Goal: Check status: Verify the current state of an ongoing process or item

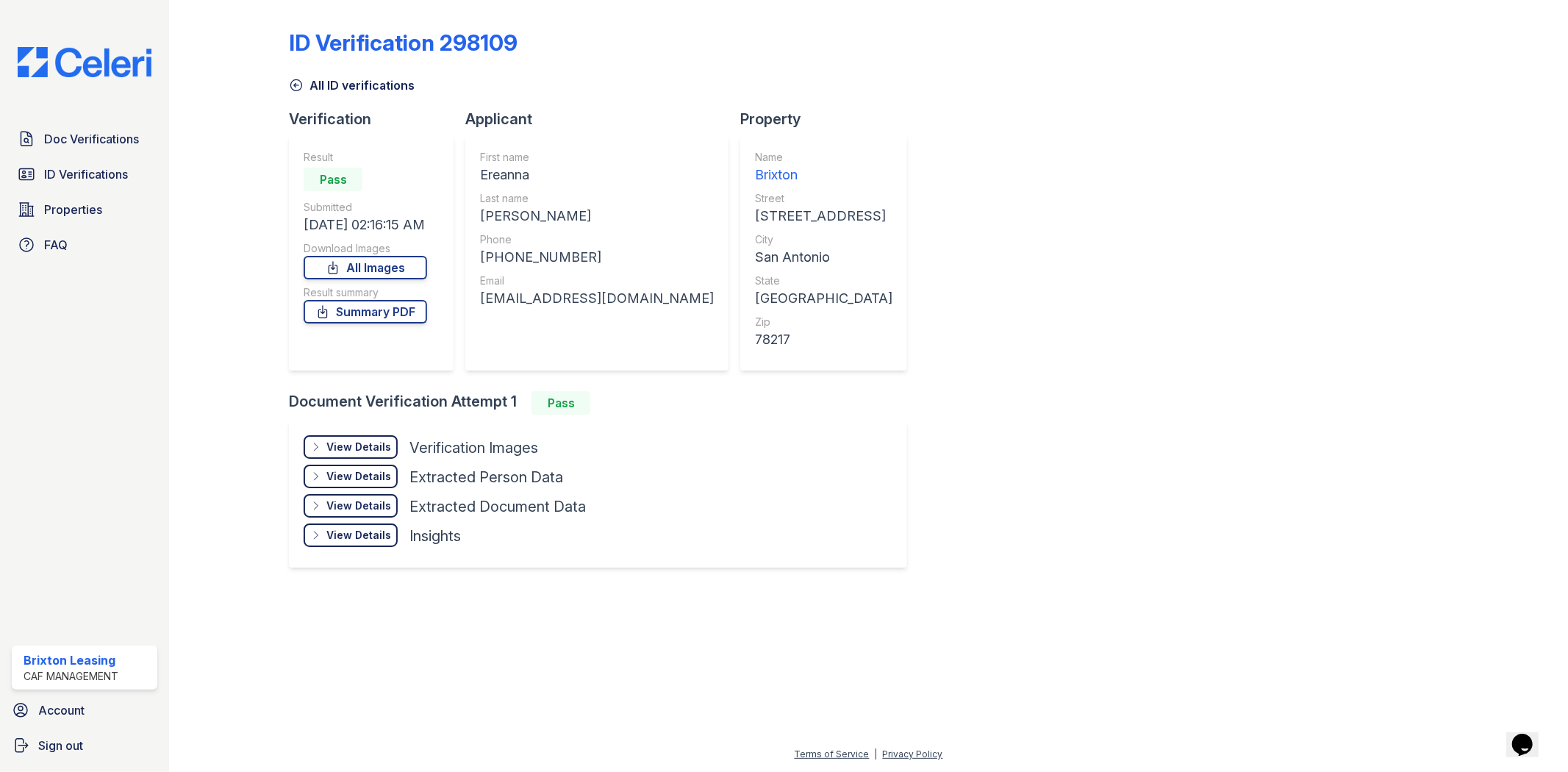
click at [105, 66] on img at bounding box center [84, 62] width 157 height 31
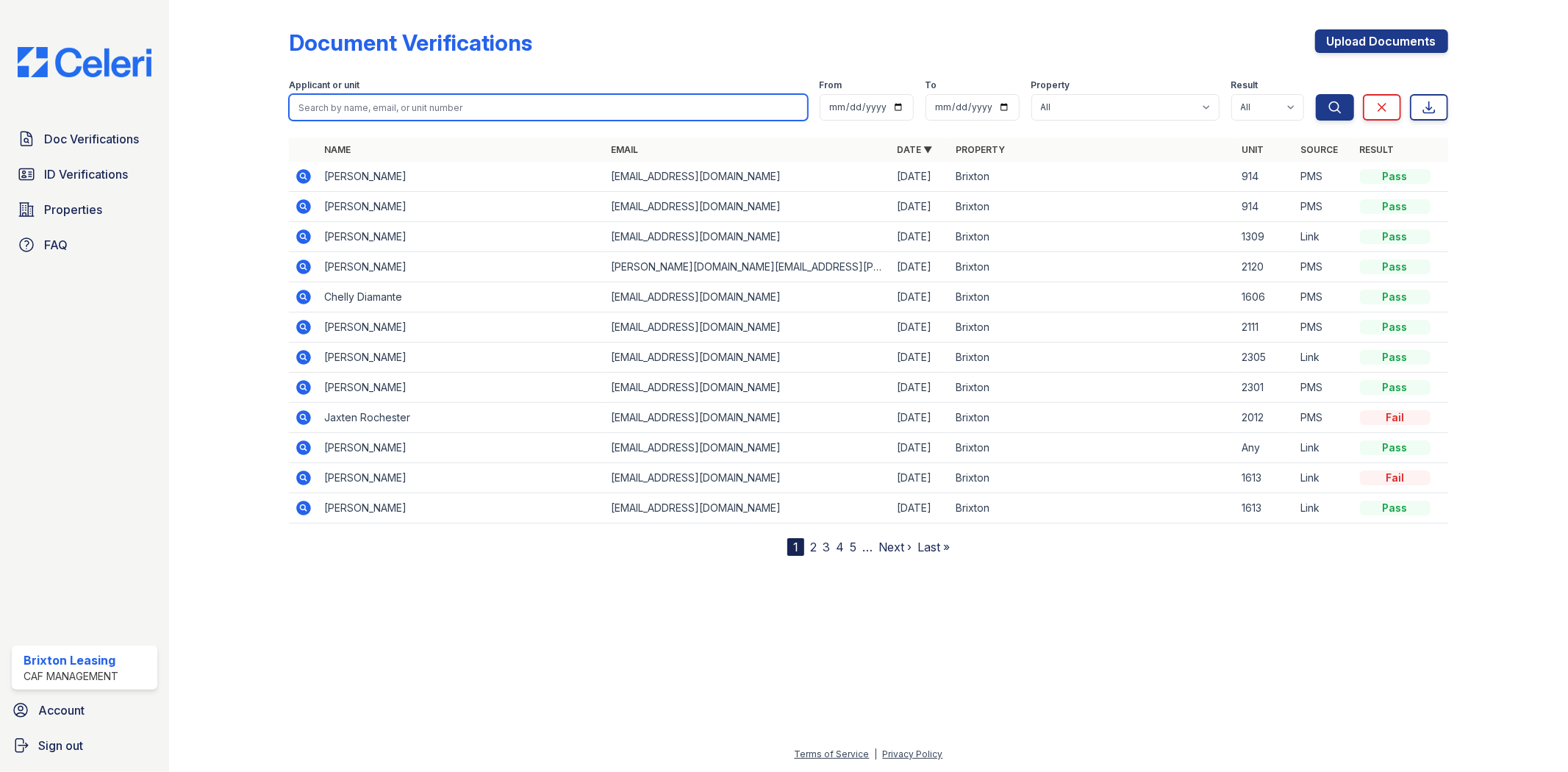
click at [436, 101] on input "search" at bounding box center [548, 107] width 518 height 27
paste input "Jorgelis"
type input "Jorgelis"
click at [1316, 94] on button "Search" at bounding box center [1335, 107] width 39 height 27
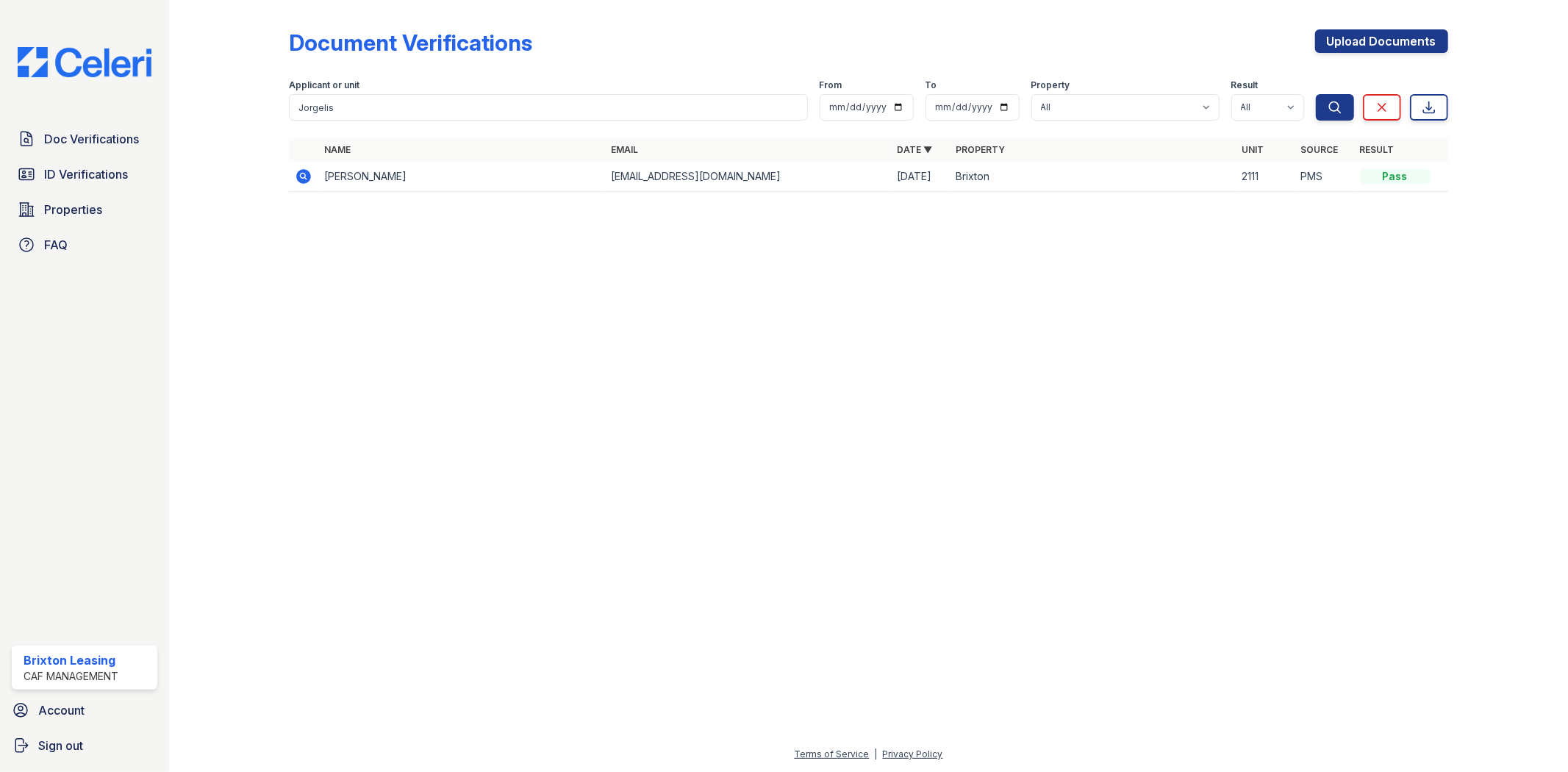
click at [306, 170] on icon at bounding box center [304, 177] width 18 height 18
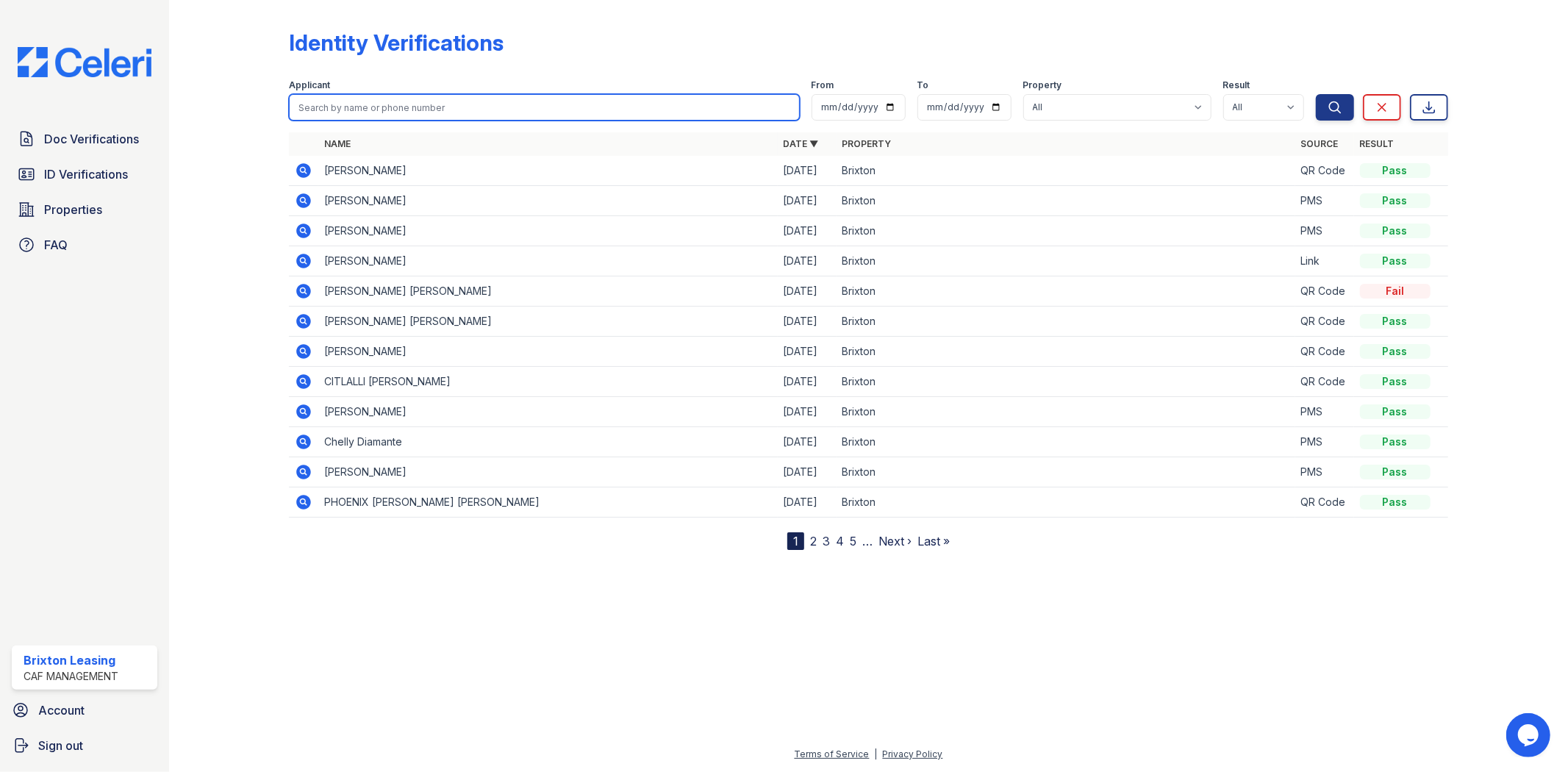
click at [471, 99] on input "search" at bounding box center [544, 107] width 510 height 27
drag, startPoint x: 471, startPoint y: 99, endPoint x: 474, endPoint y: 117, distance: 18.2
paste input "Jorgelis"
type input "Jorgelis"
click at [1316, 94] on button "Search" at bounding box center [1335, 107] width 39 height 27
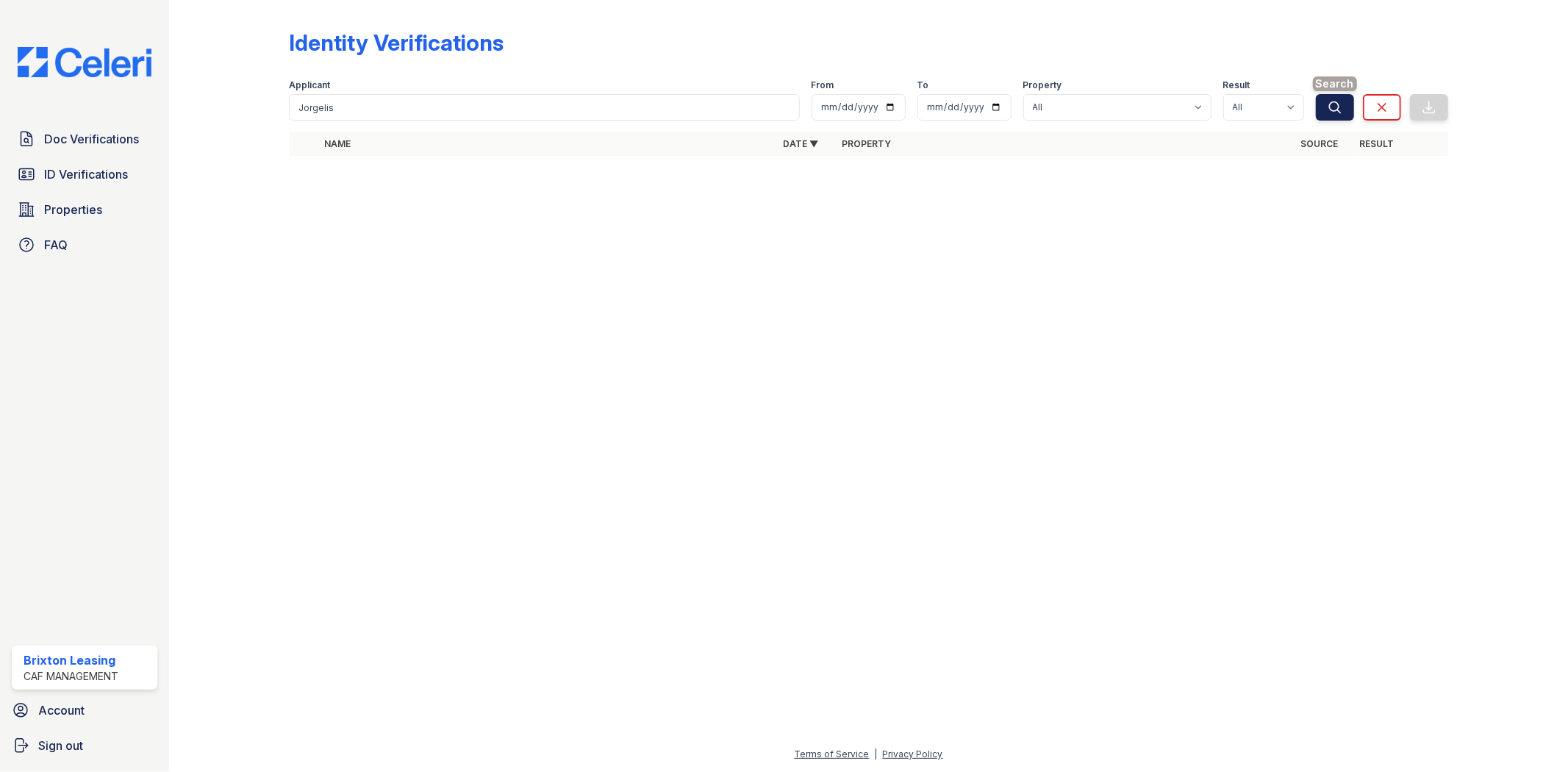
click at [1323, 106] on button "Search" at bounding box center [1335, 107] width 39 height 27
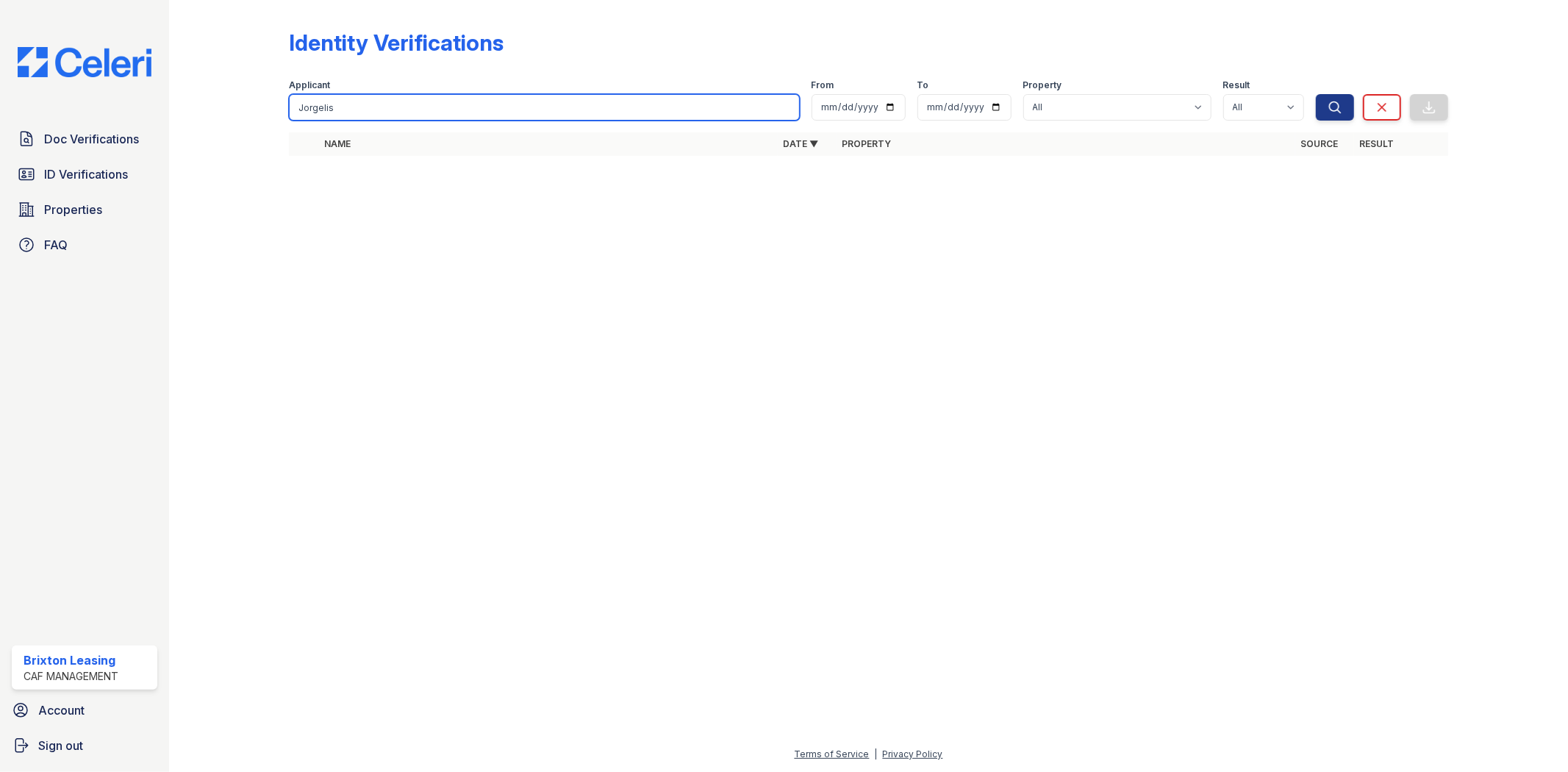
click at [616, 108] on input "Jorgelis" at bounding box center [544, 107] width 510 height 27
